Goal: Task Accomplishment & Management: Manage account settings

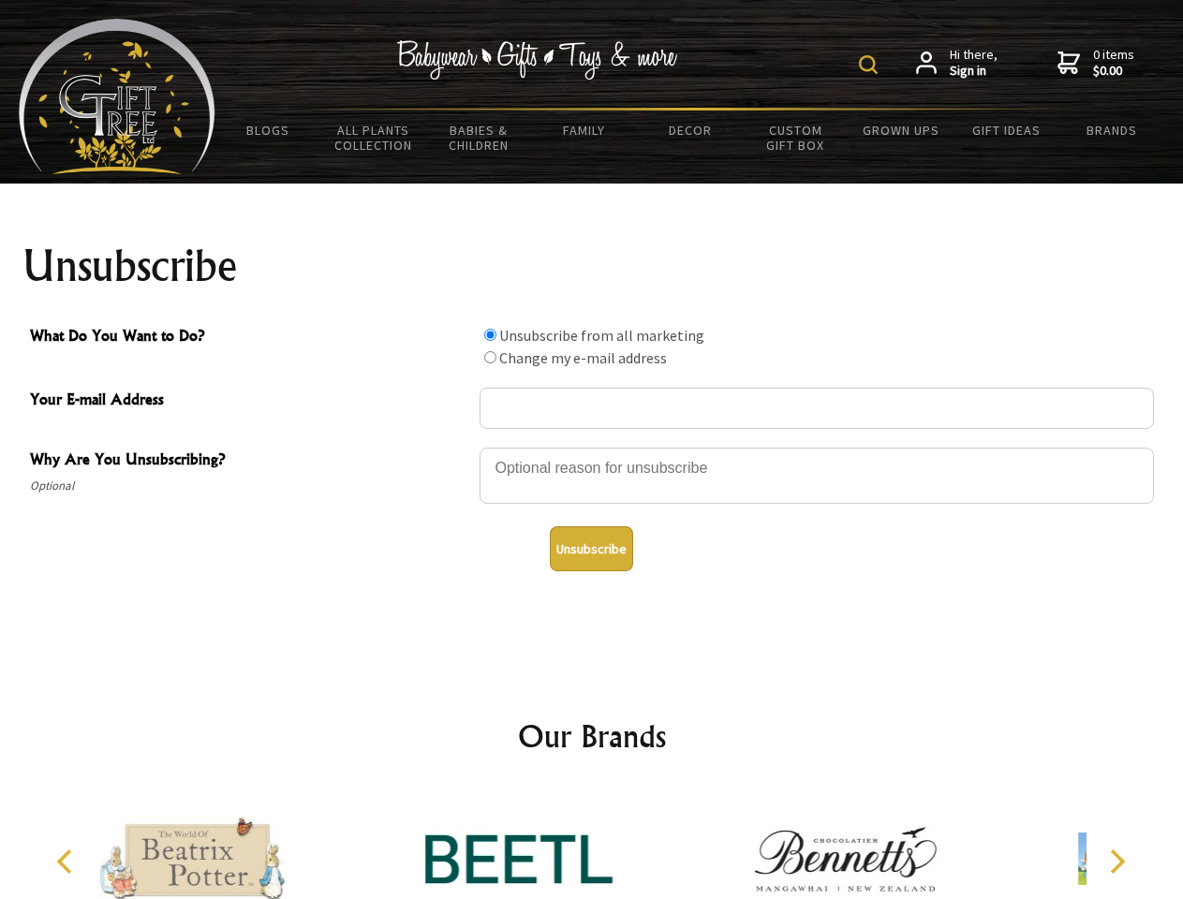
click at [871, 65] on img at bounding box center [868, 64] width 19 height 19
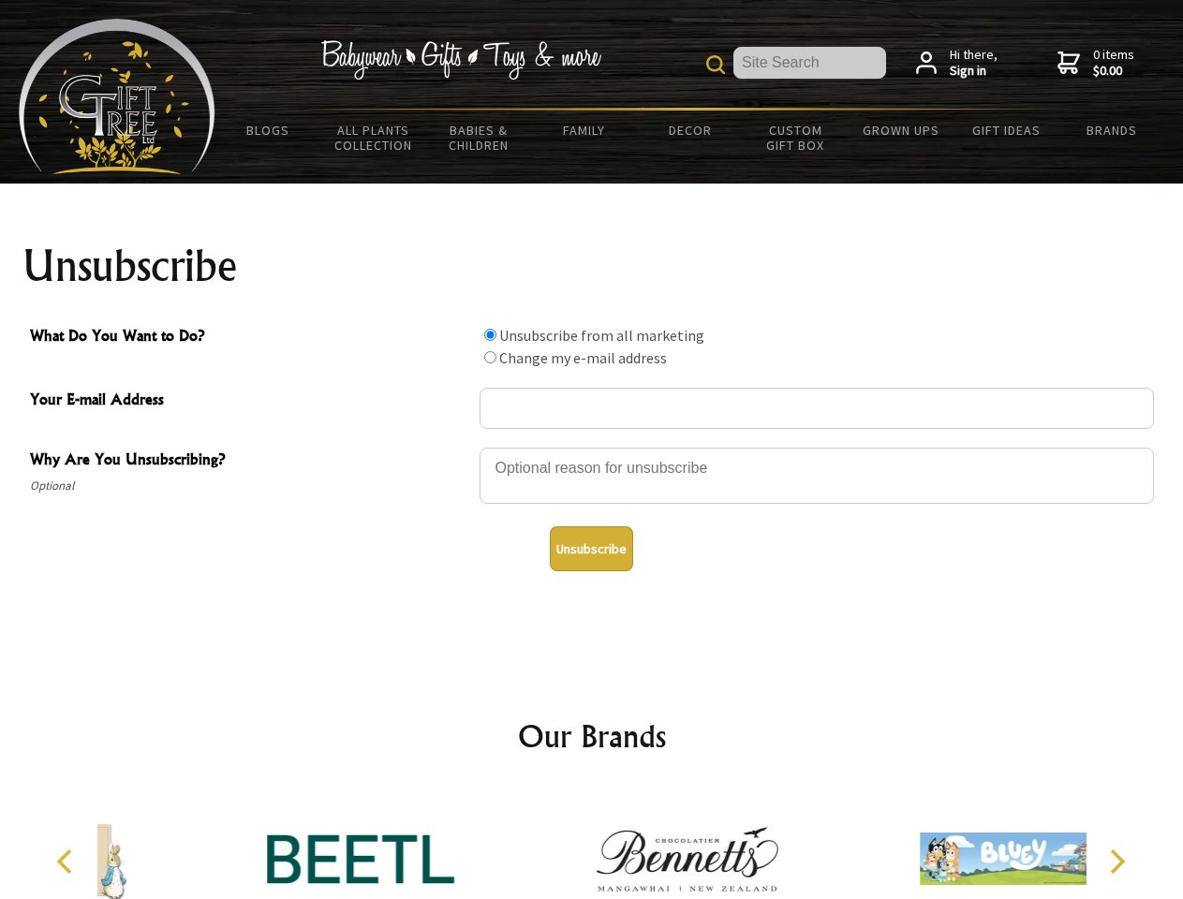
click at [592, 447] on div at bounding box center [817, 479] width 674 height 66
click at [490, 334] on input "What Do You Want to Do?" at bounding box center [490, 335] width 12 height 12
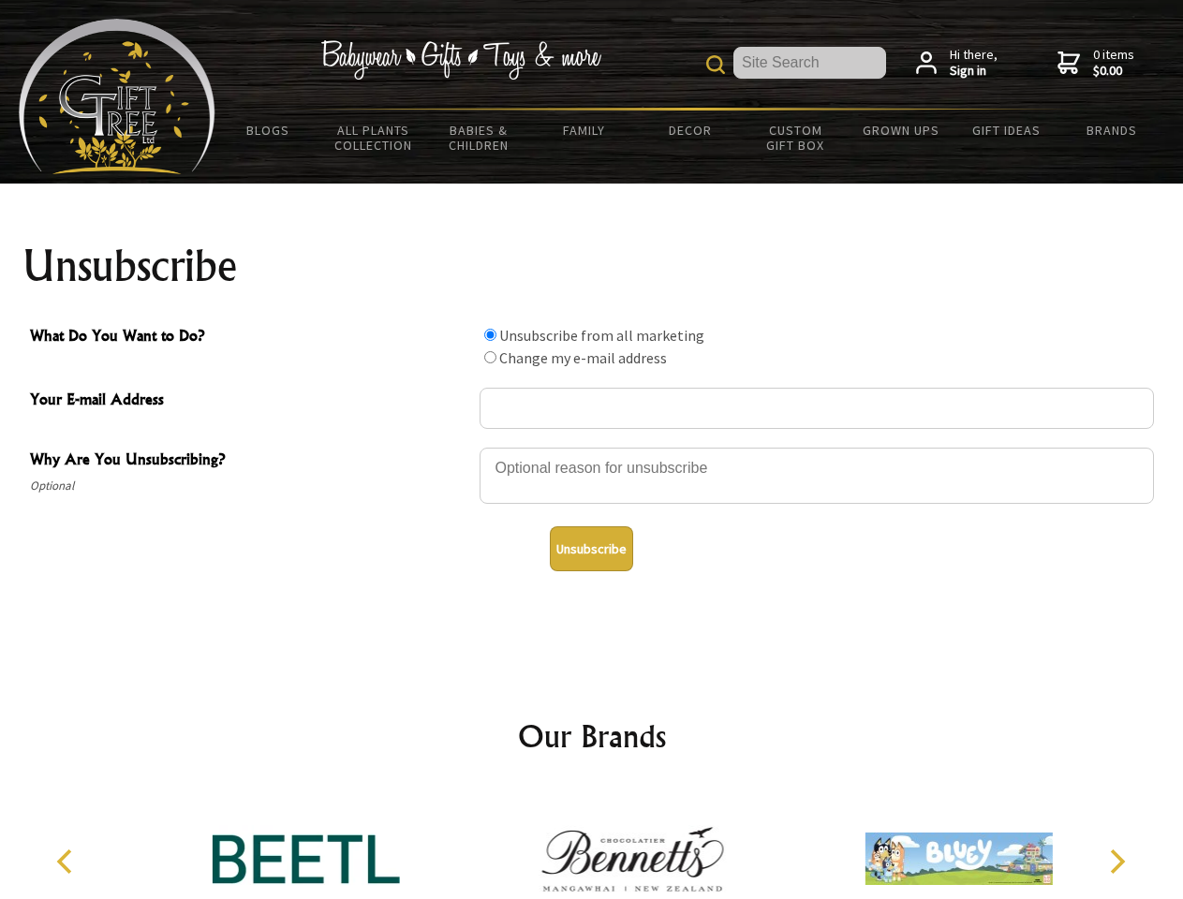
click at [490, 357] on input "What Do You Want to Do?" at bounding box center [490, 357] width 12 height 12
radio input "true"
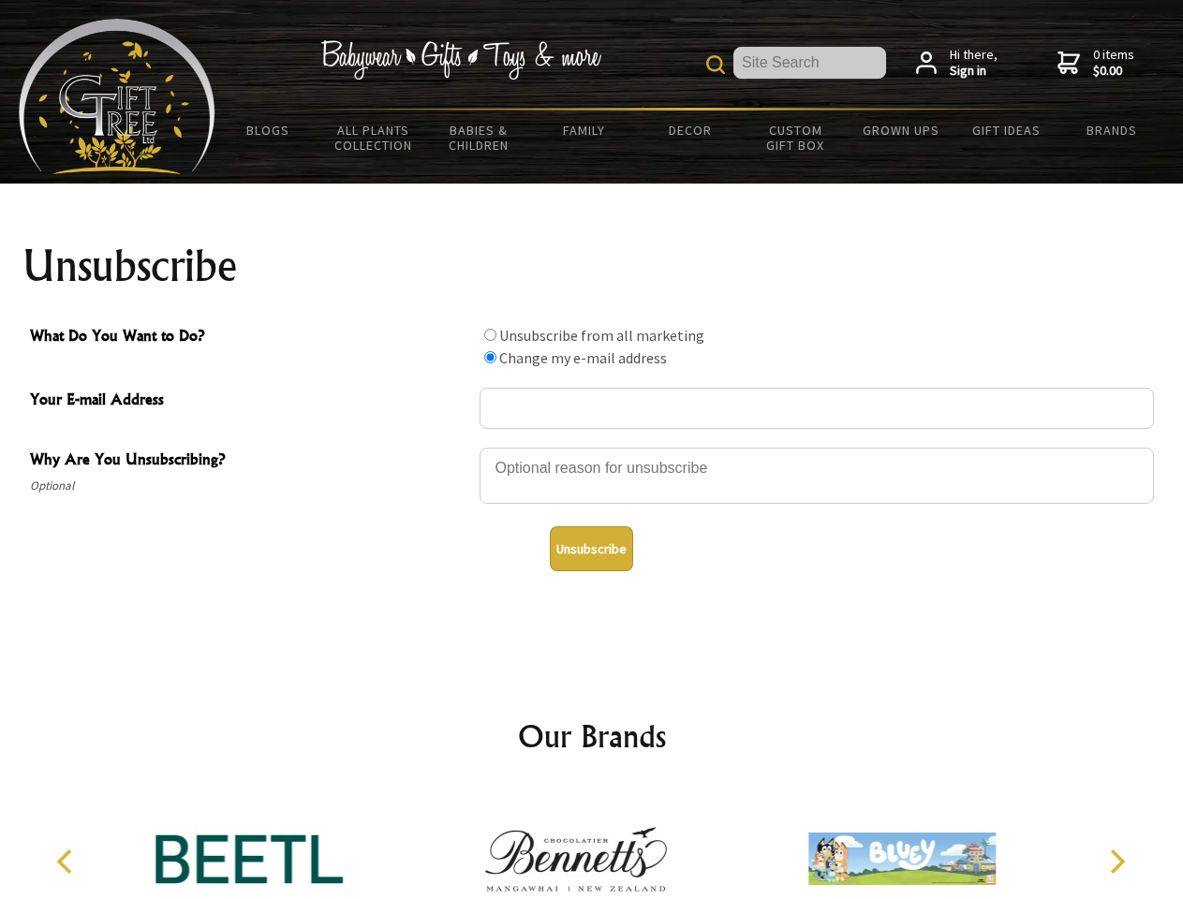
click at [591, 549] on button "Unsubscribe" at bounding box center [591, 548] width 83 height 45
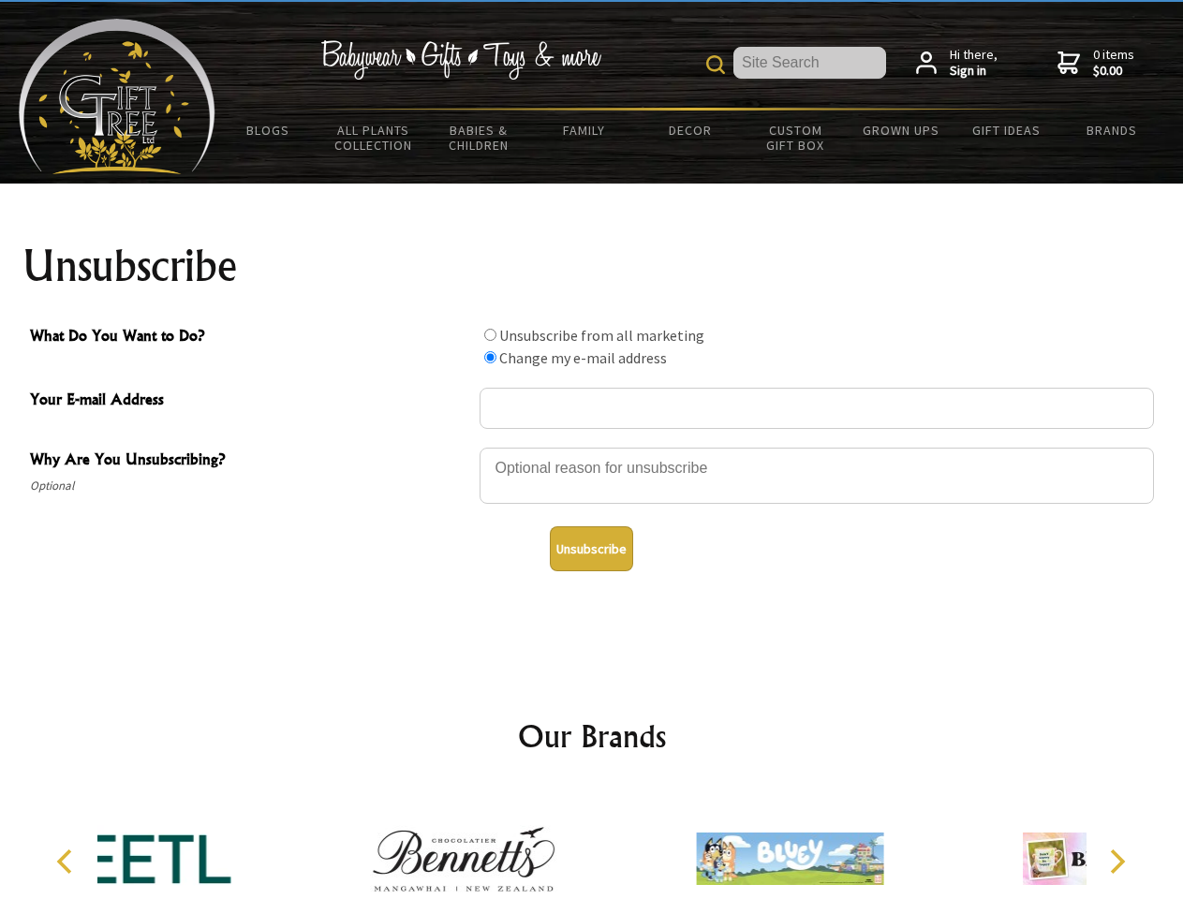
click at [592, 844] on div at bounding box center [464, 862] width 326 height 146
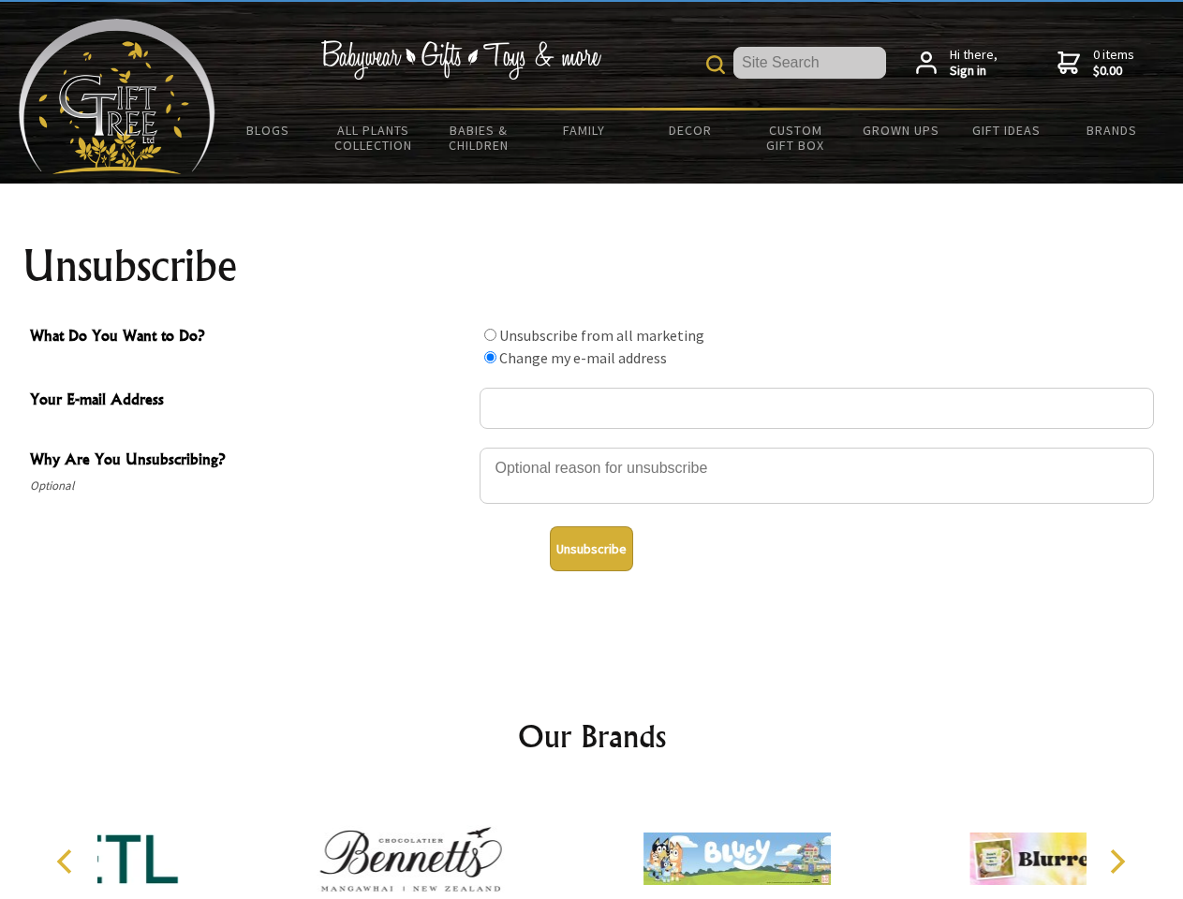
click at [67, 862] on icon "Previous" at bounding box center [66, 862] width 24 height 24
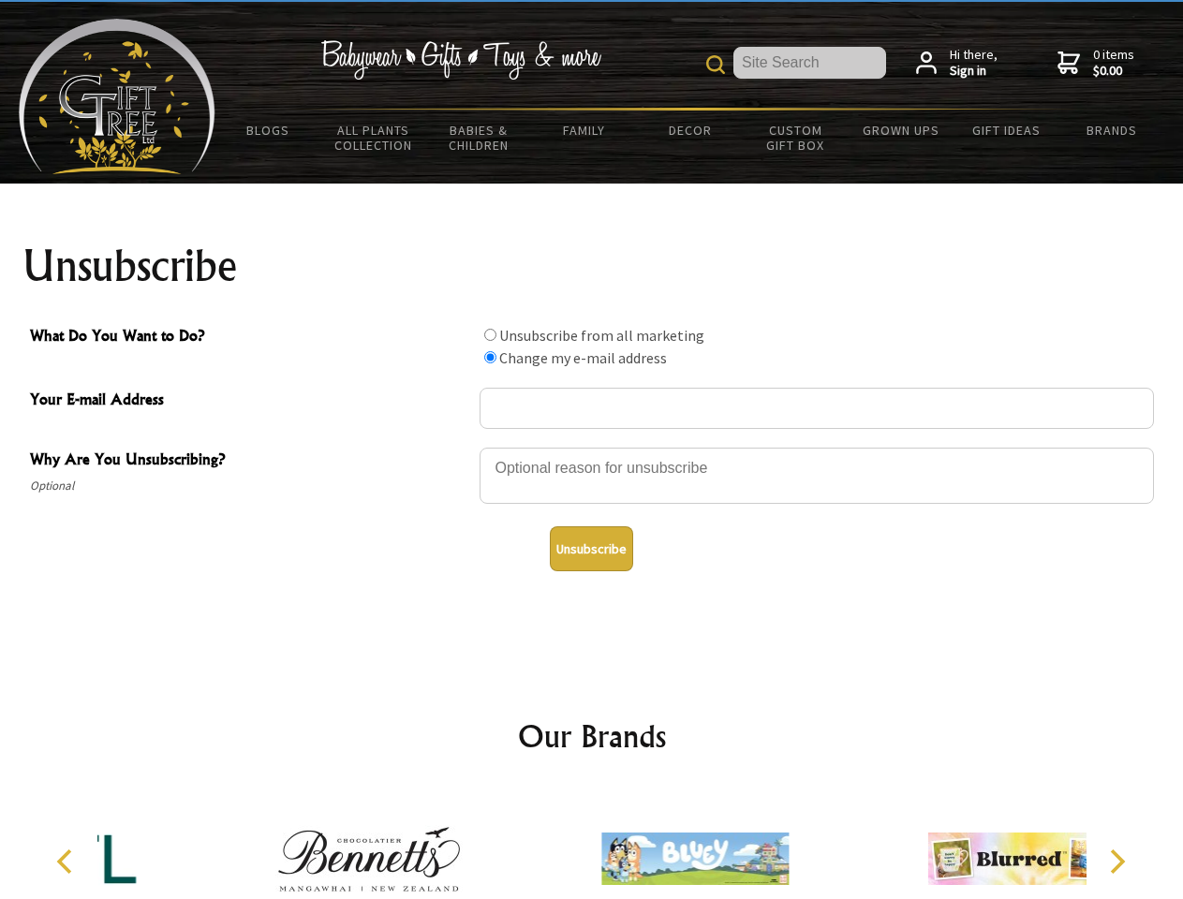
click at [1116, 862] on icon "Next" at bounding box center [1115, 862] width 24 height 24
